Goal: Find specific page/section: Find specific page/section

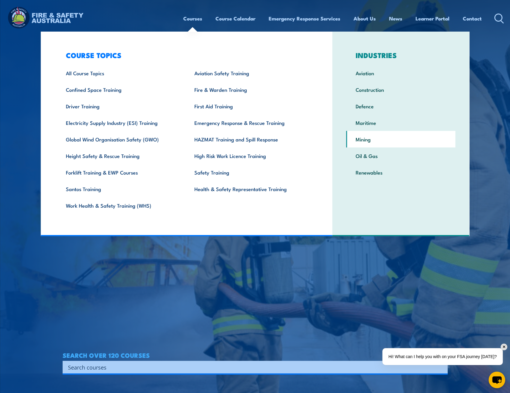
click at [358, 140] on link "Mining" at bounding box center [400, 139] width 109 height 17
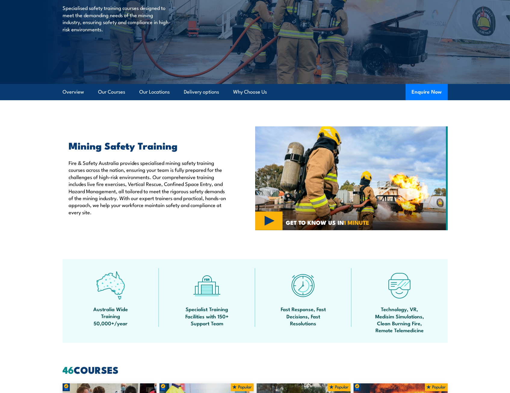
scroll to position [90, 0]
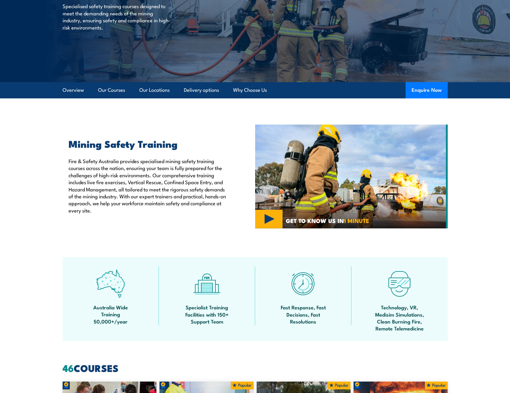
click at [113, 94] on link "Our Courses" at bounding box center [111, 90] width 27 height 16
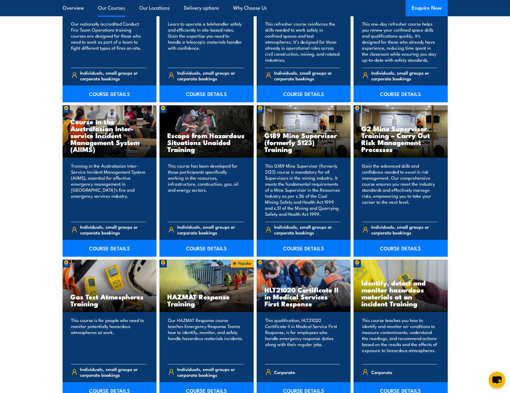
scroll to position [477, 0]
